Goal: Information Seeking & Learning: Learn about a topic

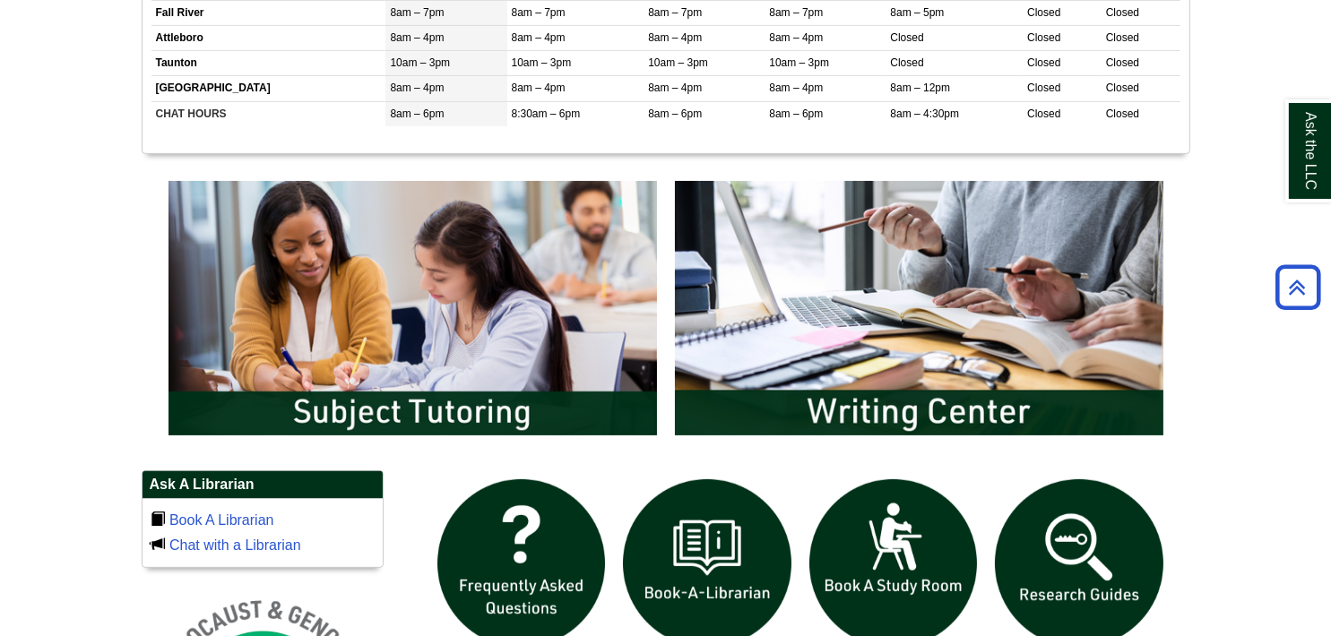
scroll to position [955, 0]
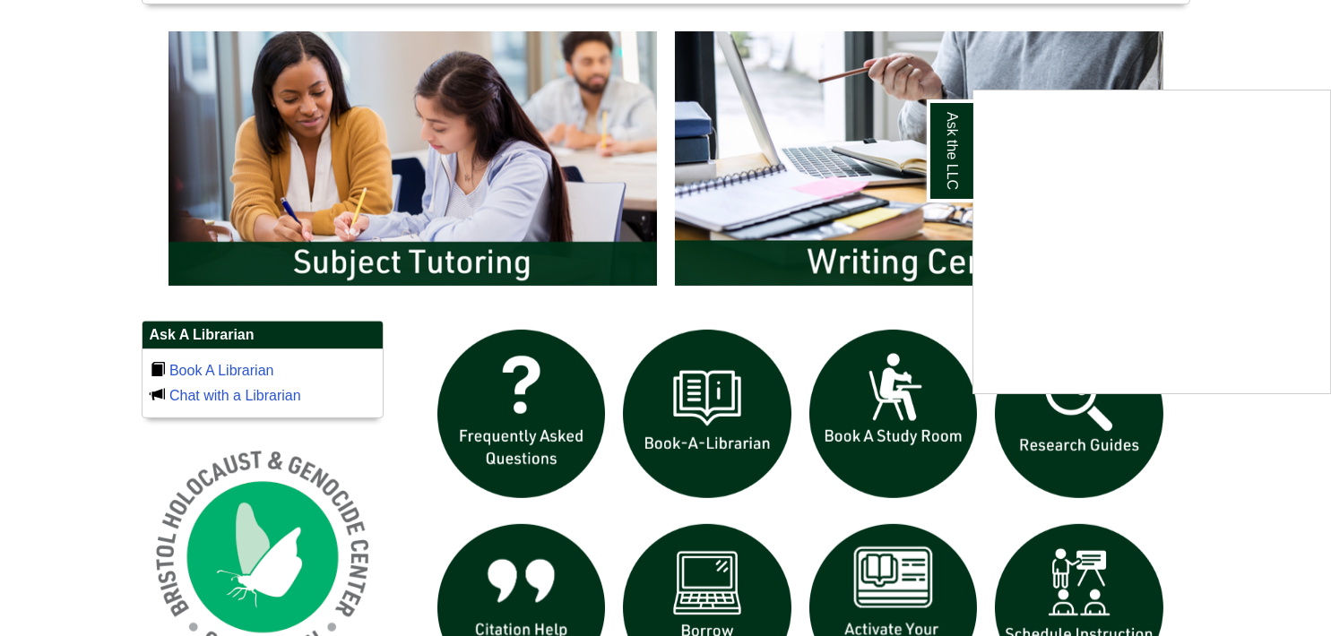
drag, startPoint x: 1273, startPoint y: 525, endPoint x: 1284, endPoint y: 538, distance: 16.5
click at [1273, 525] on div "Ask the LLC" at bounding box center [665, 318] width 1331 height 636
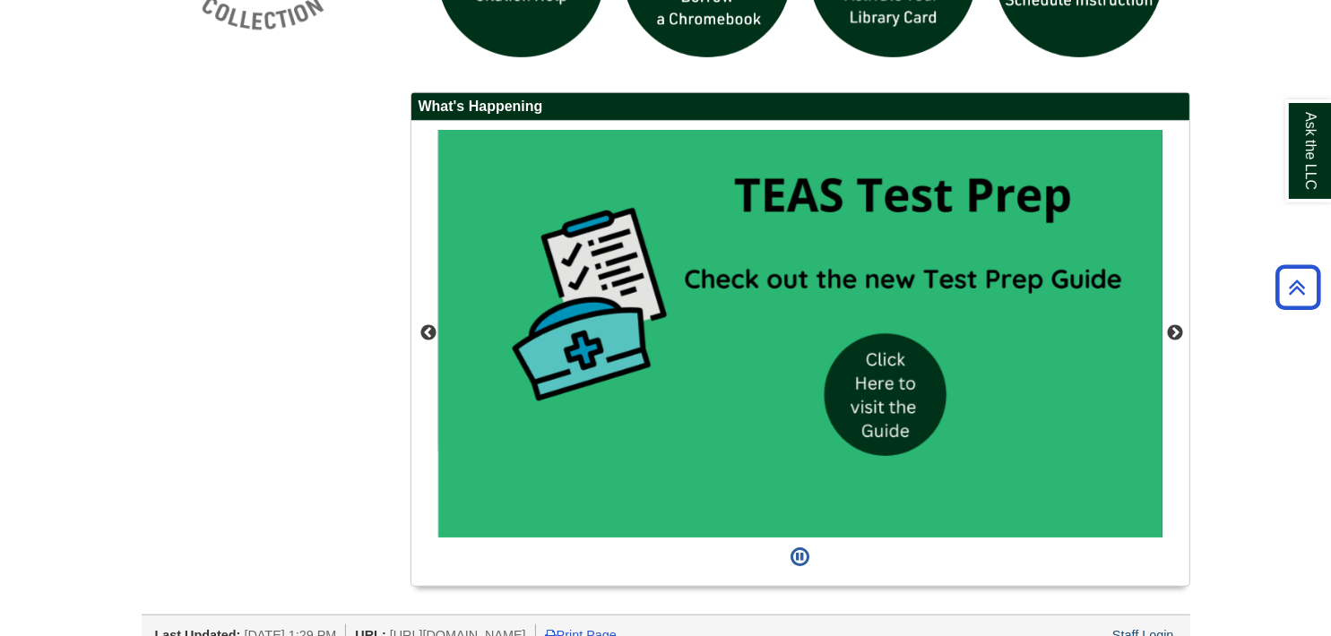
scroll to position [1610, 0]
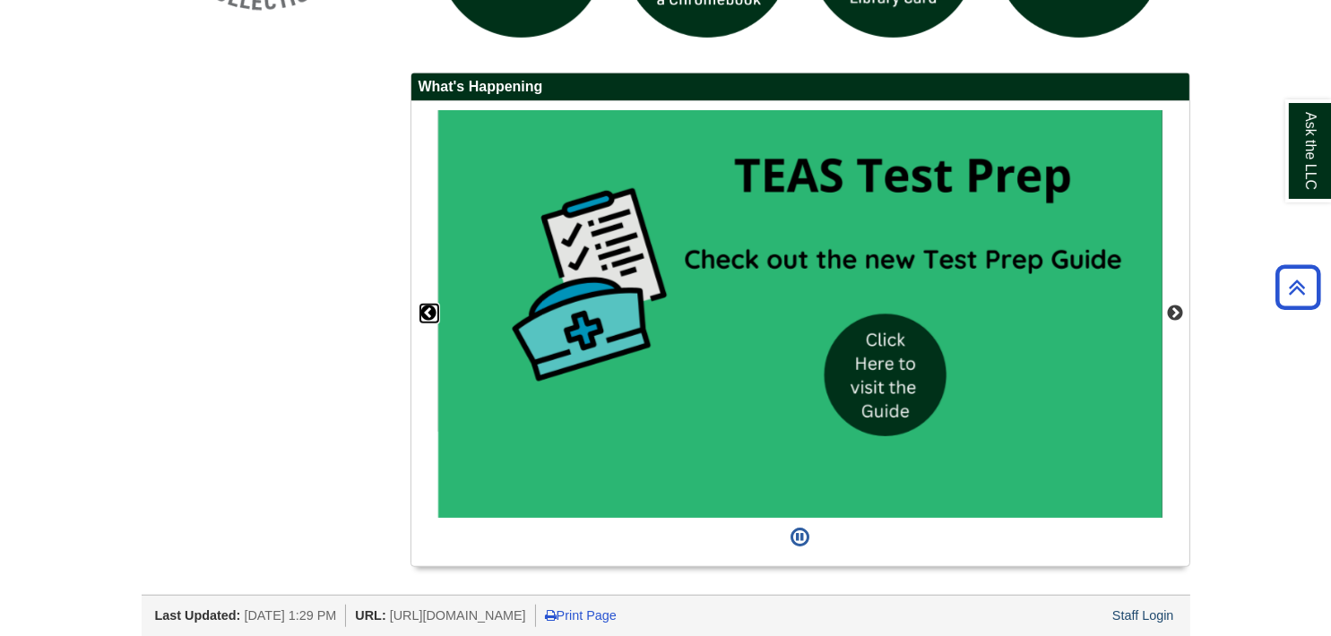
click at [420, 308] on button "Previous" at bounding box center [429, 314] width 18 height 18
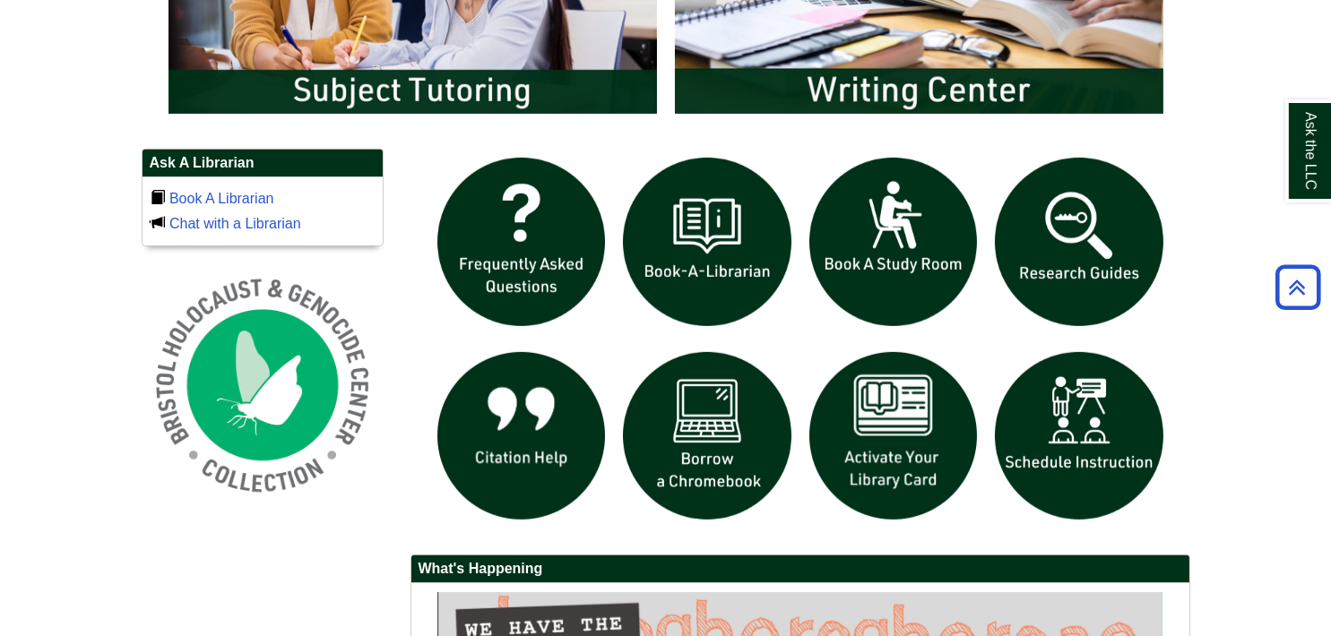
scroll to position [1251, 0]
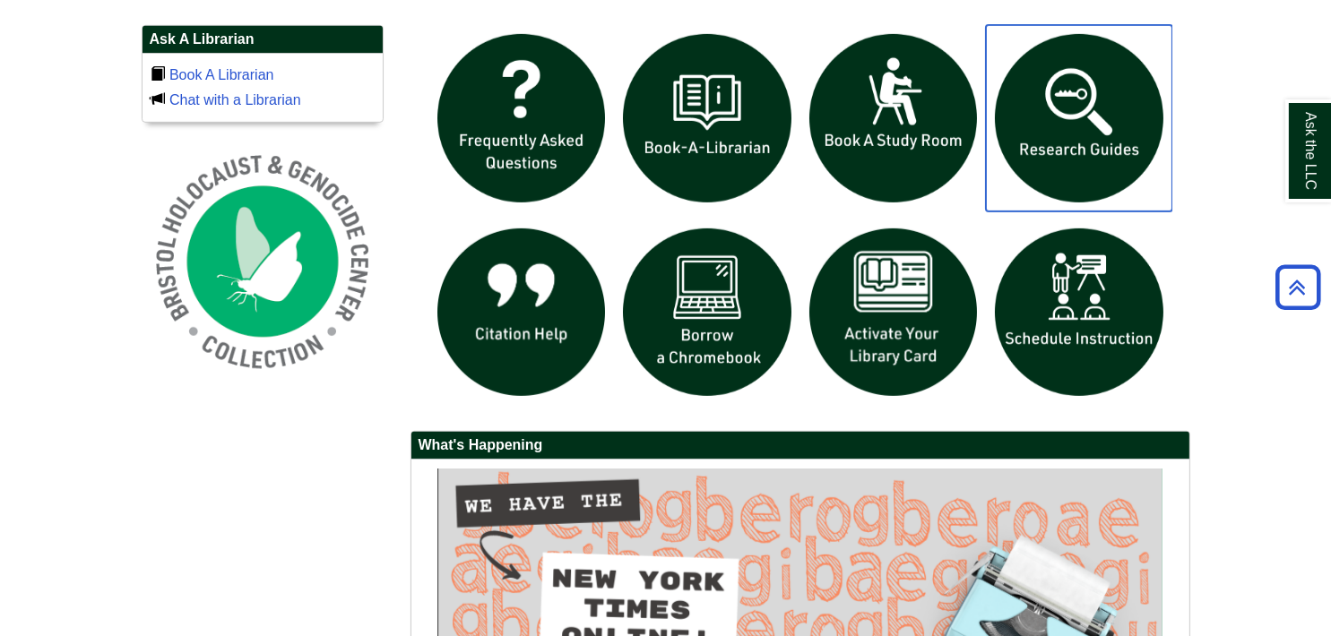
click at [1093, 134] on img "slideshow" at bounding box center [1079, 118] width 186 height 186
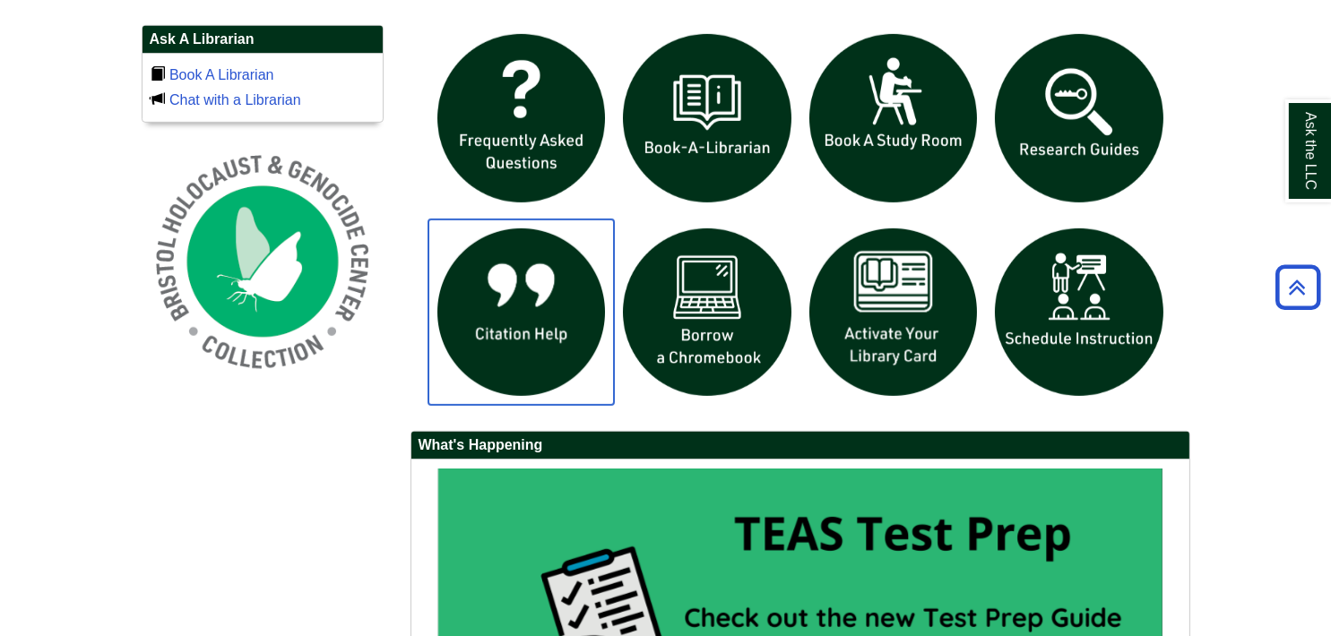
click at [489, 329] on img "slideshow" at bounding box center [521, 313] width 186 height 186
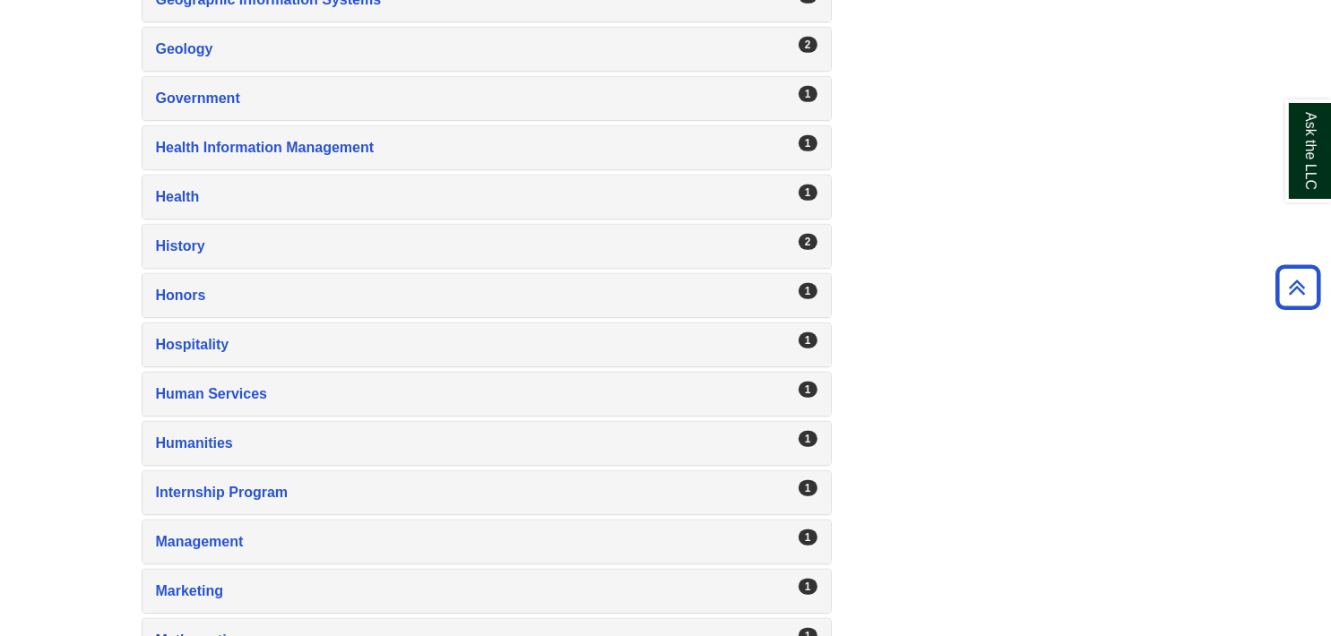
scroll to position [1793, 0]
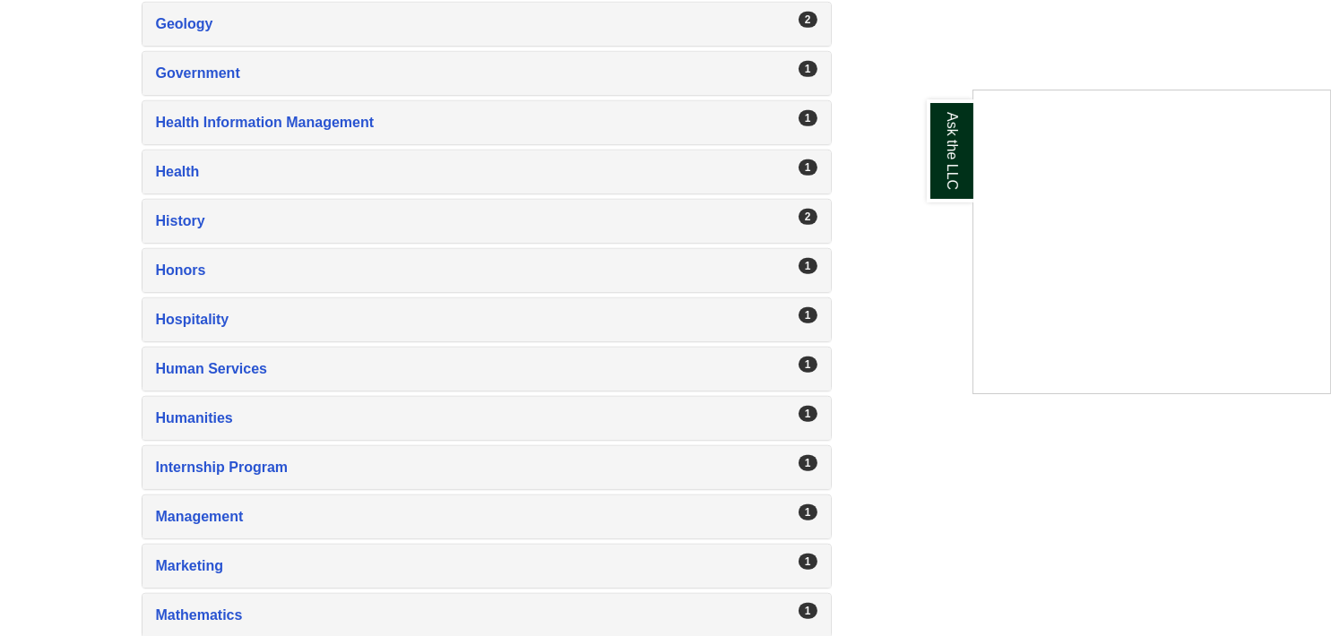
click at [231, 360] on div "Ask the LLC" at bounding box center [665, 318] width 1331 height 636
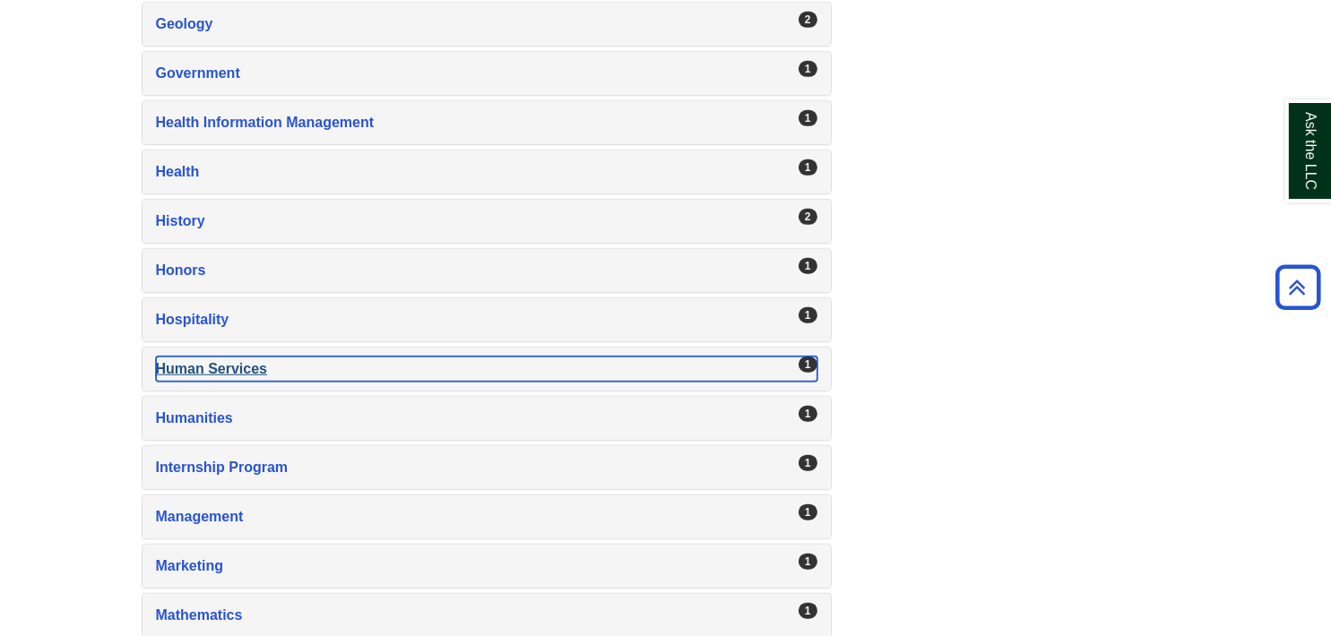
click at [249, 357] on div "Human Services , 1 guides" at bounding box center [486, 369] width 661 height 25
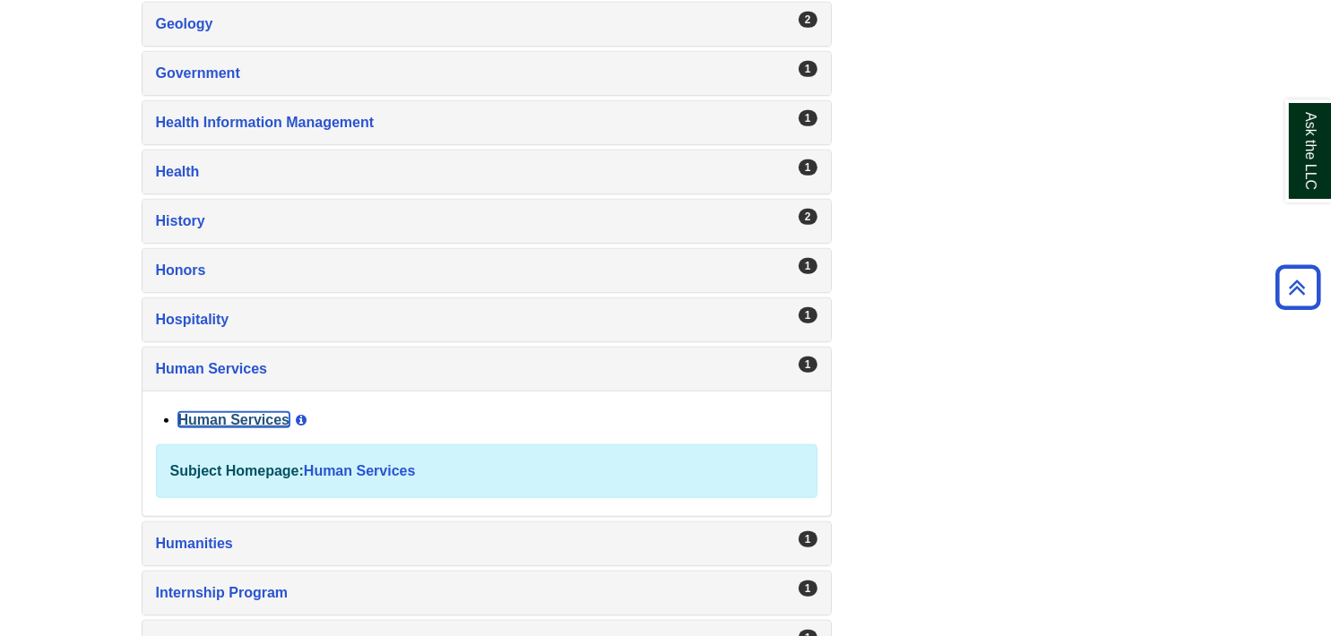
click at [253, 412] on link "Human Services" at bounding box center [234, 419] width 112 height 15
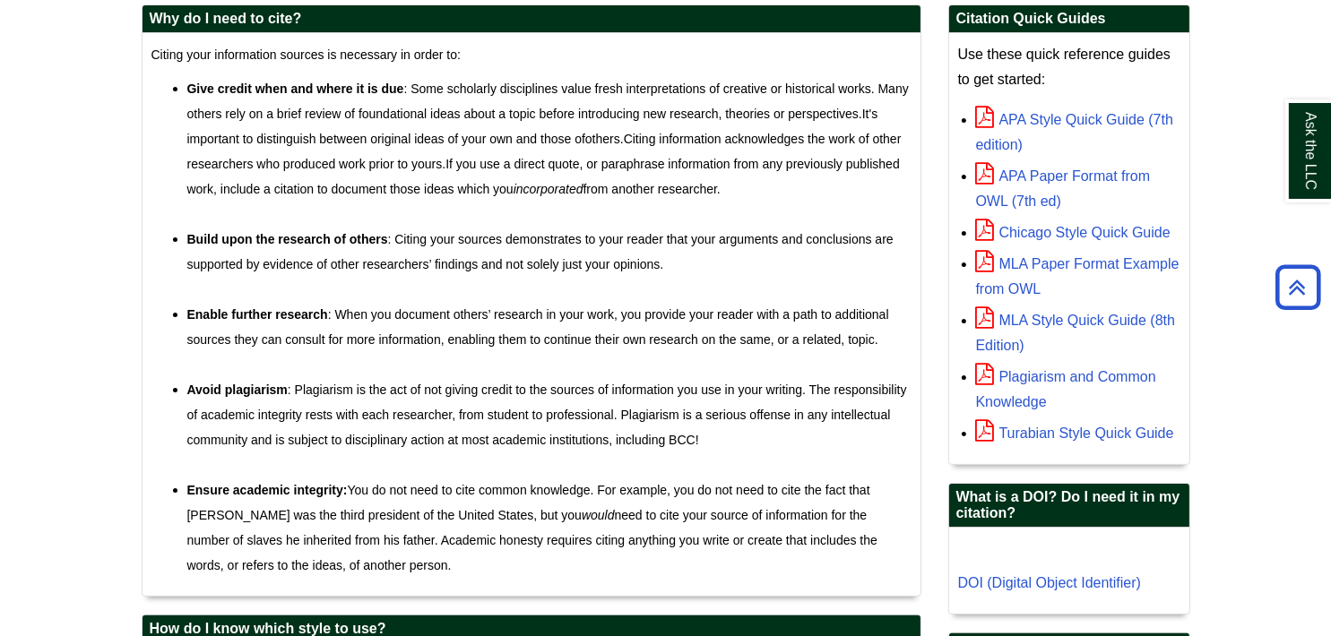
scroll to position [597, 0]
